Goal: Task Accomplishment & Management: Complete application form

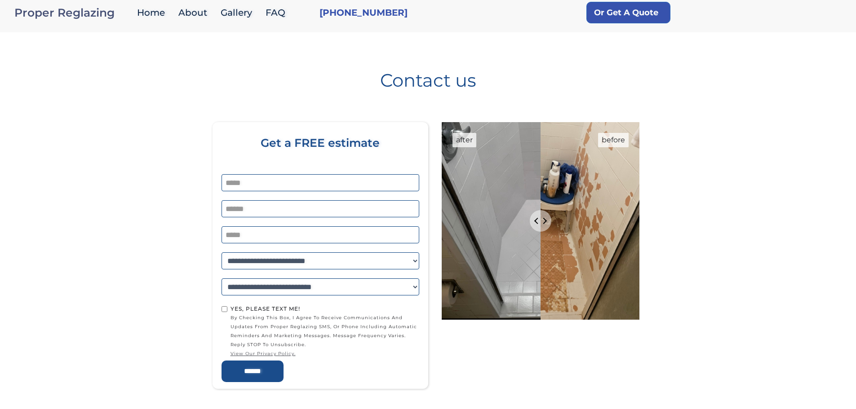
click at [79, 12] on div "Proper Reglazing" at bounding box center [73, 12] width 118 height 13
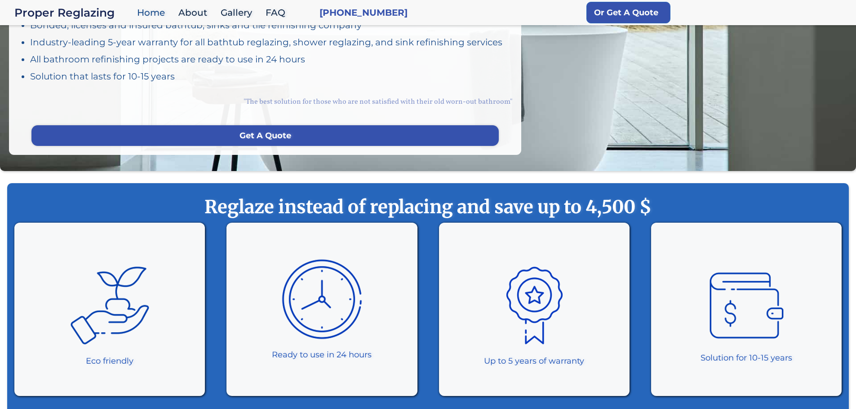
scroll to position [150, 0]
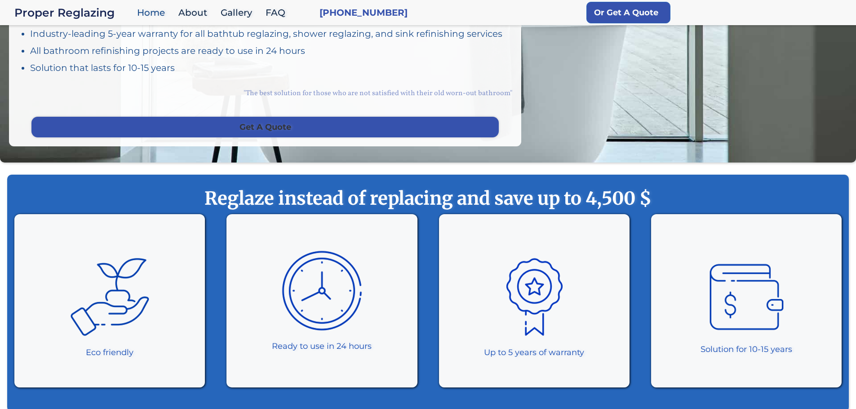
click at [285, 129] on link "Get A Quote" at bounding box center [264, 127] width 467 height 21
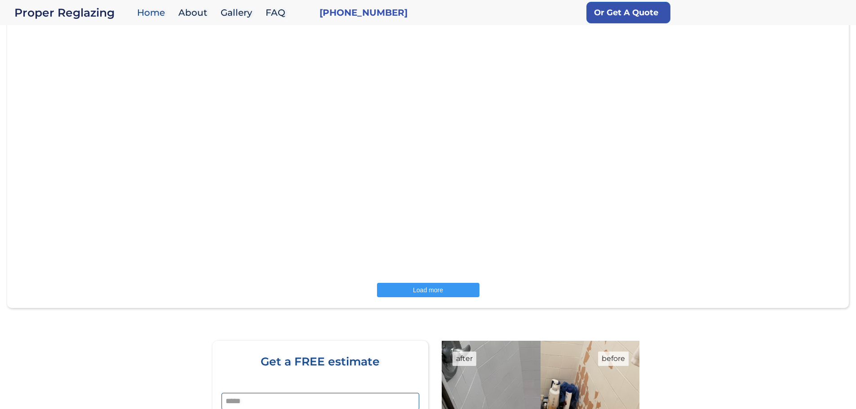
scroll to position [1347, 0]
